Goal: Information Seeking & Learning: Find specific fact

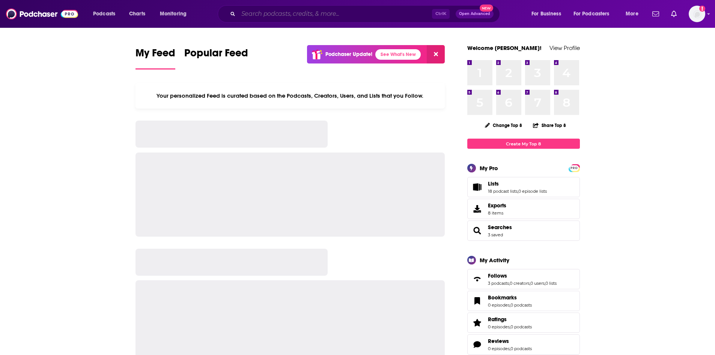
click at [245, 13] on input "Search podcasts, credits, & more..." at bounding box center [335, 14] width 194 height 12
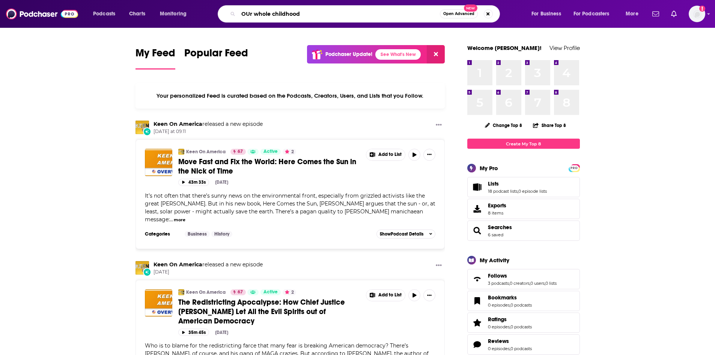
type input "OUr whole childhood"
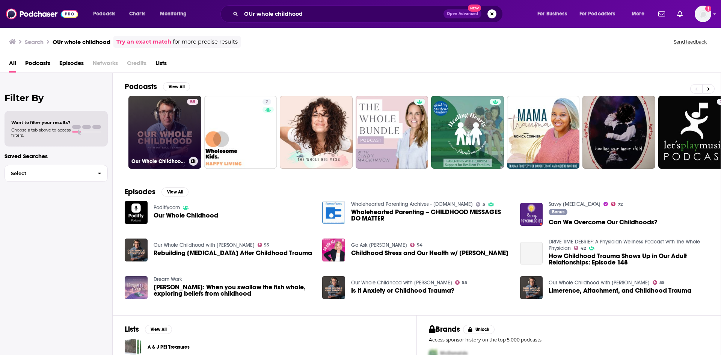
click at [172, 143] on link "55 Our Whole Childhood with [PERSON_NAME]" at bounding box center [164, 132] width 73 height 73
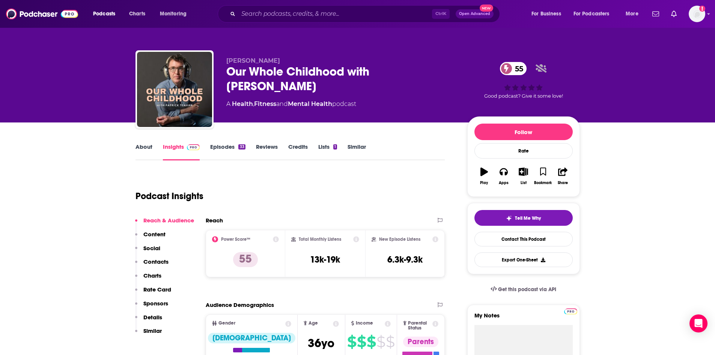
drag, startPoint x: 374, startPoint y: 69, endPoint x: 170, endPoint y: 30, distance: 207.8
click at [375, 90] on div "Our Whole Childhood with [PERSON_NAME] 55" at bounding box center [340, 78] width 229 height 29
copy h2 "[PERSON_NAME]"
